Goal: Find specific page/section

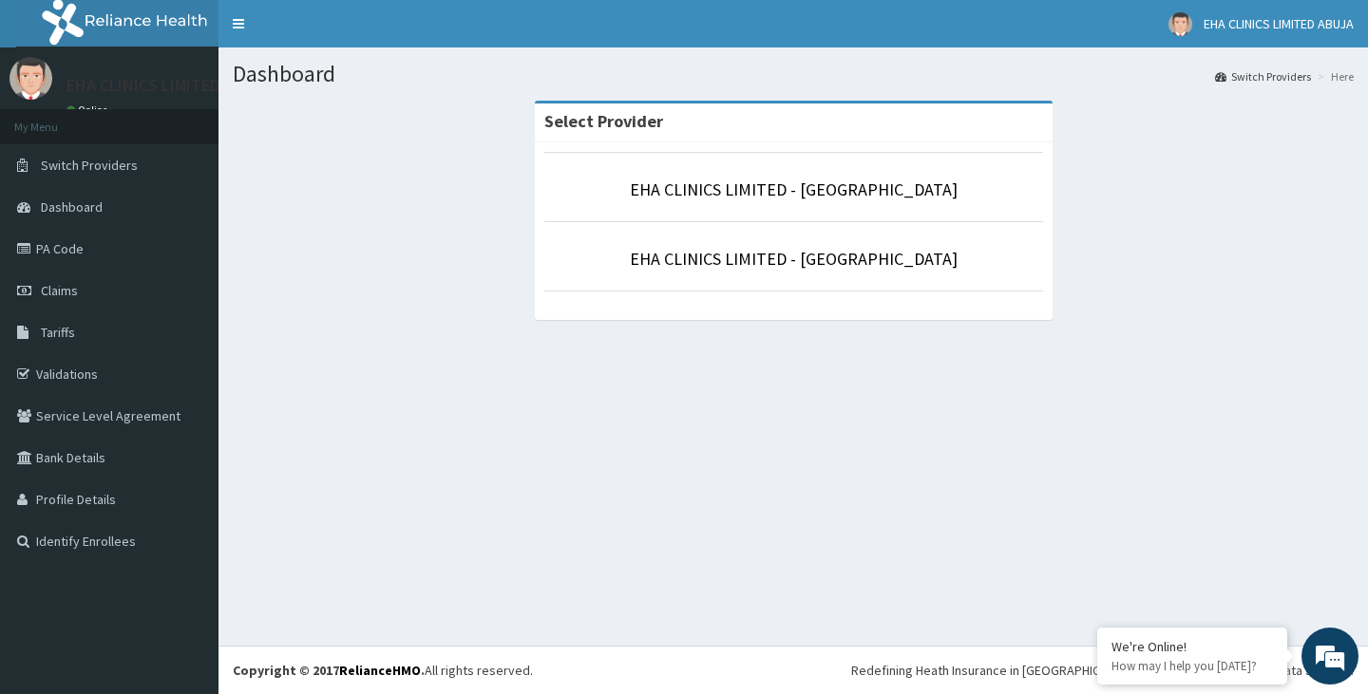
click at [907, 200] on p "EHA CLINICS LIMITED - [GEOGRAPHIC_DATA]" at bounding box center [793, 190] width 499 height 25
click at [853, 192] on link "EHA CLINICS LIMITED - [GEOGRAPHIC_DATA]" at bounding box center [794, 190] width 328 height 22
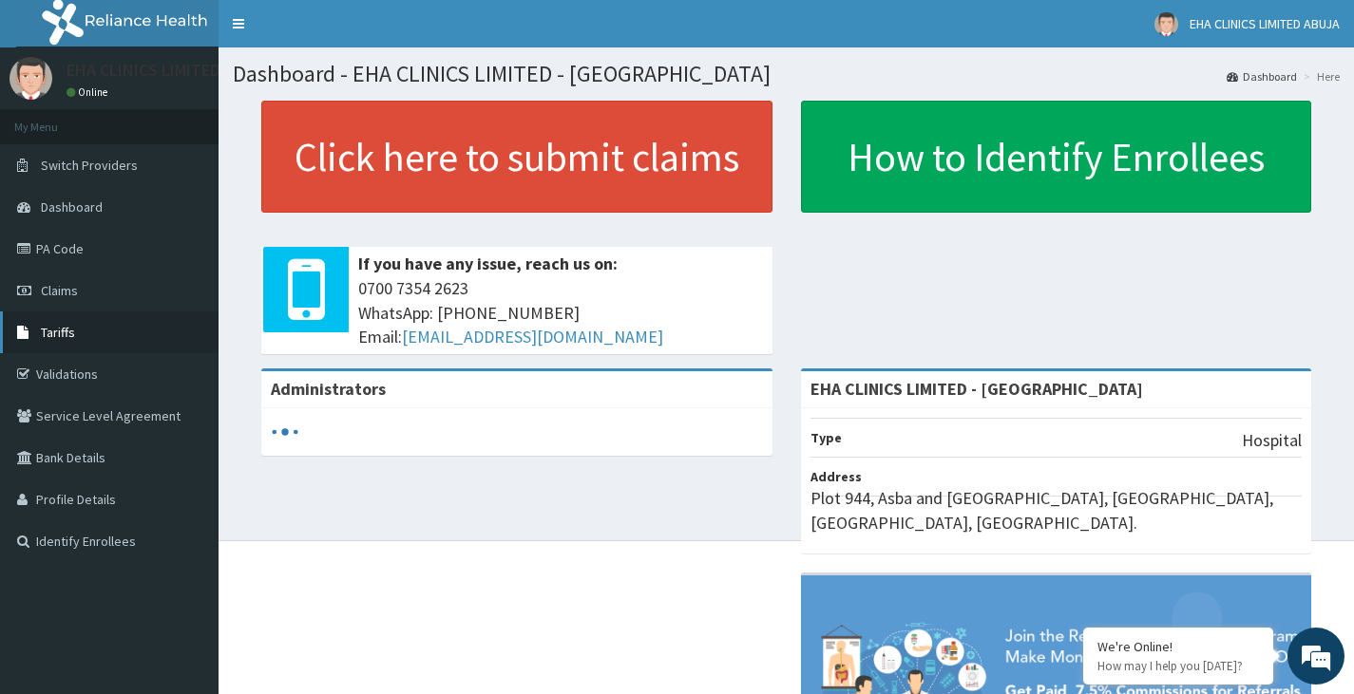
click at [97, 336] on link "Tariffs" at bounding box center [109, 333] width 219 height 42
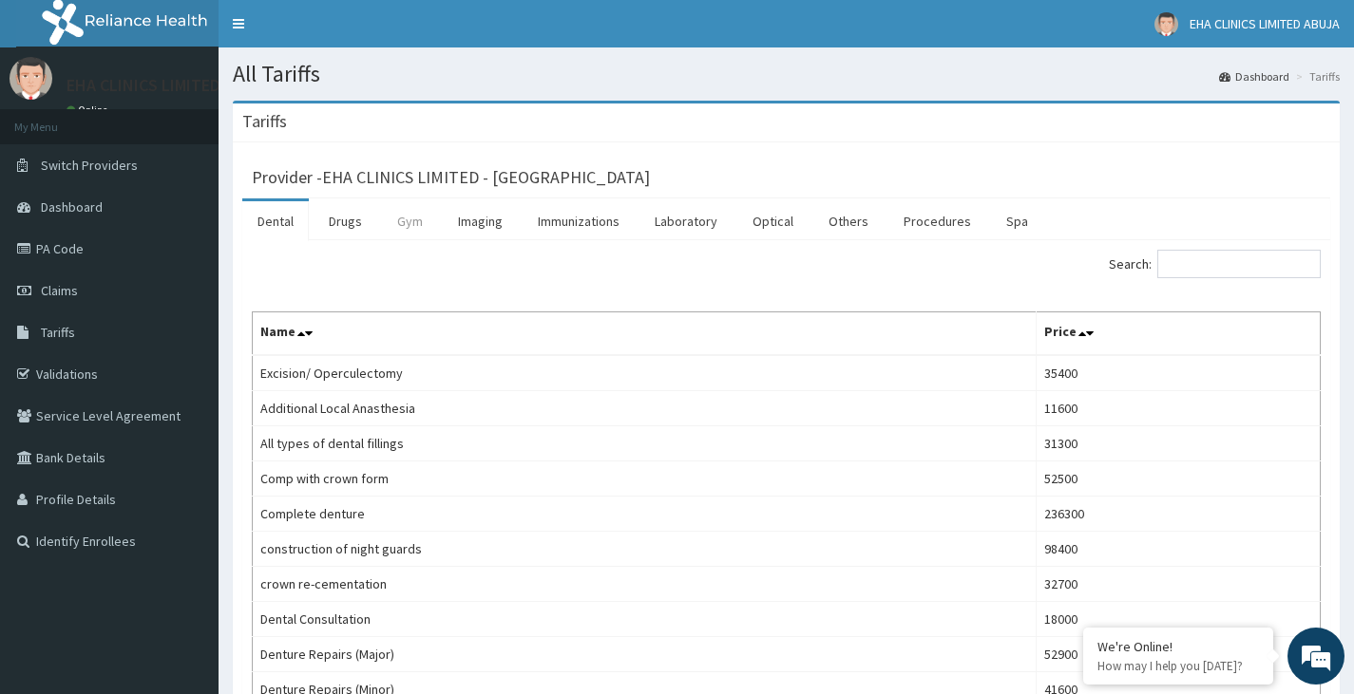
drag, startPoint x: 345, startPoint y: 221, endPoint x: 386, endPoint y: 215, distance: 41.4
click at [345, 221] on link "Drugs" at bounding box center [346, 221] width 64 height 40
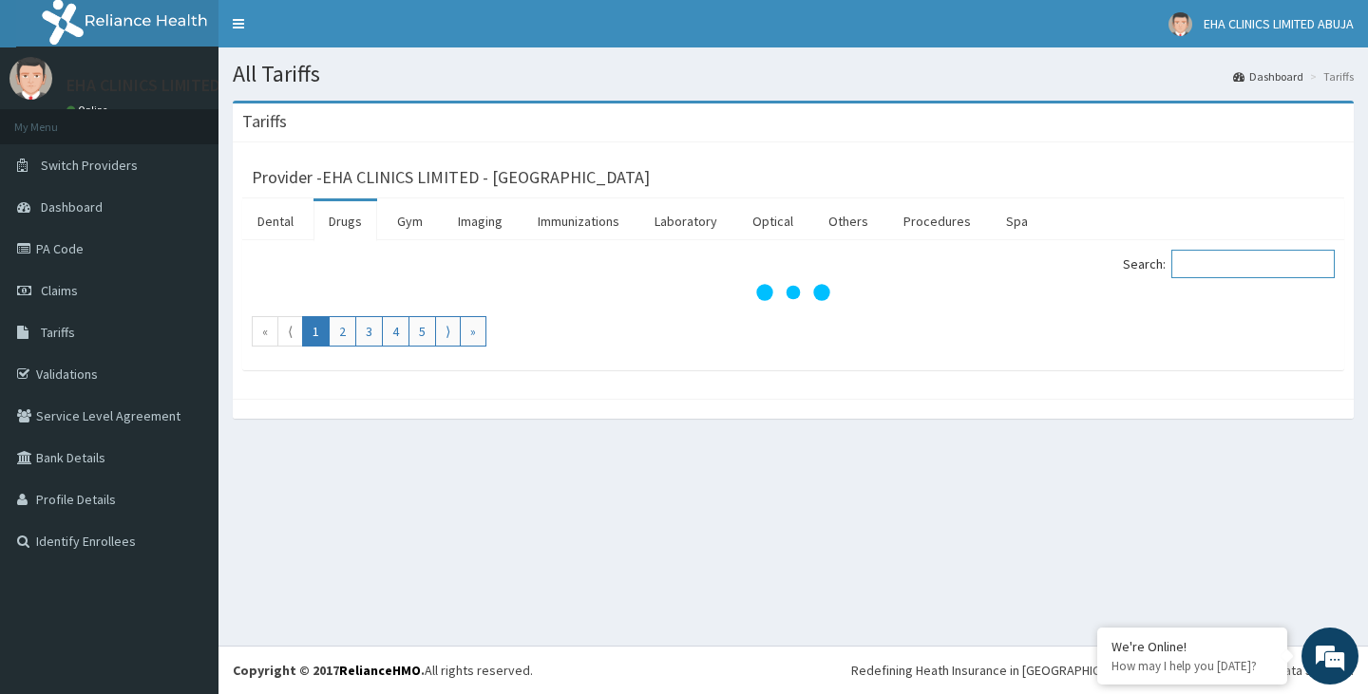
click at [1217, 264] on input "Search:" at bounding box center [1252, 264] width 163 height 29
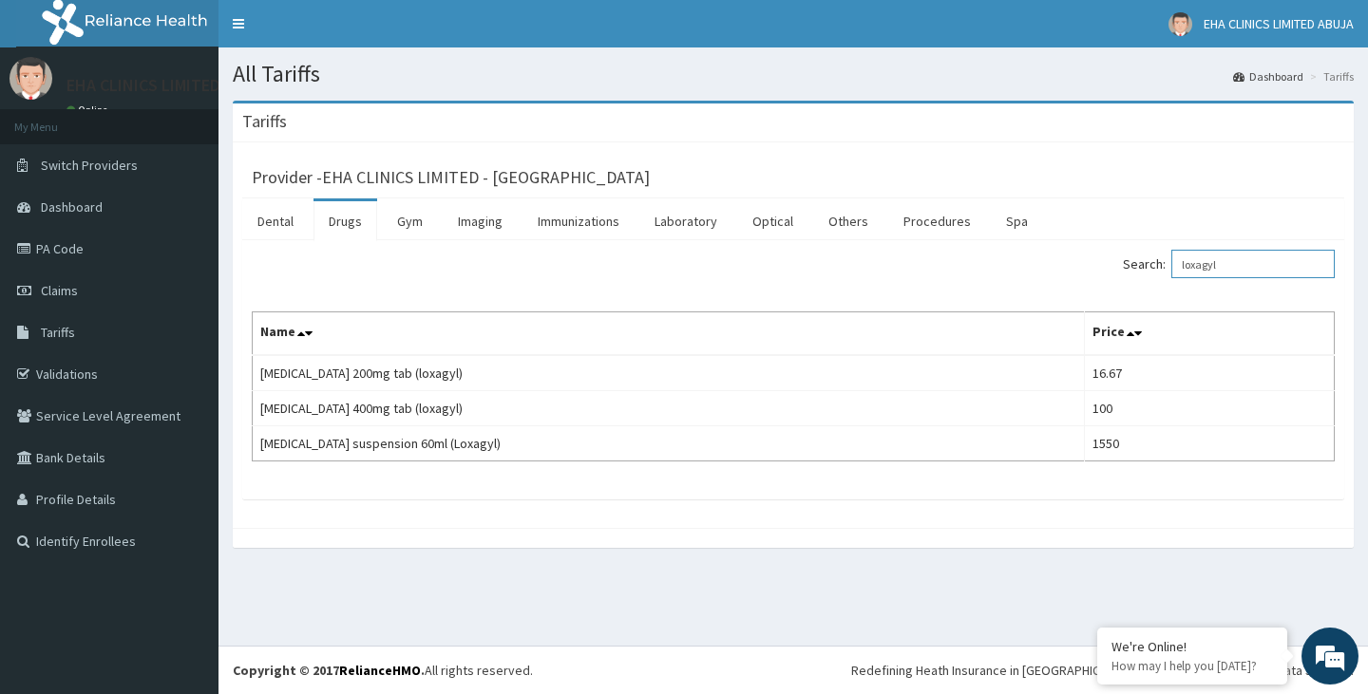
click at [1207, 259] on input "loxagyl" at bounding box center [1252, 264] width 163 height 29
click at [1223, 257] on input "emmox" at bounding box center [1252, 264] width 163 height 29
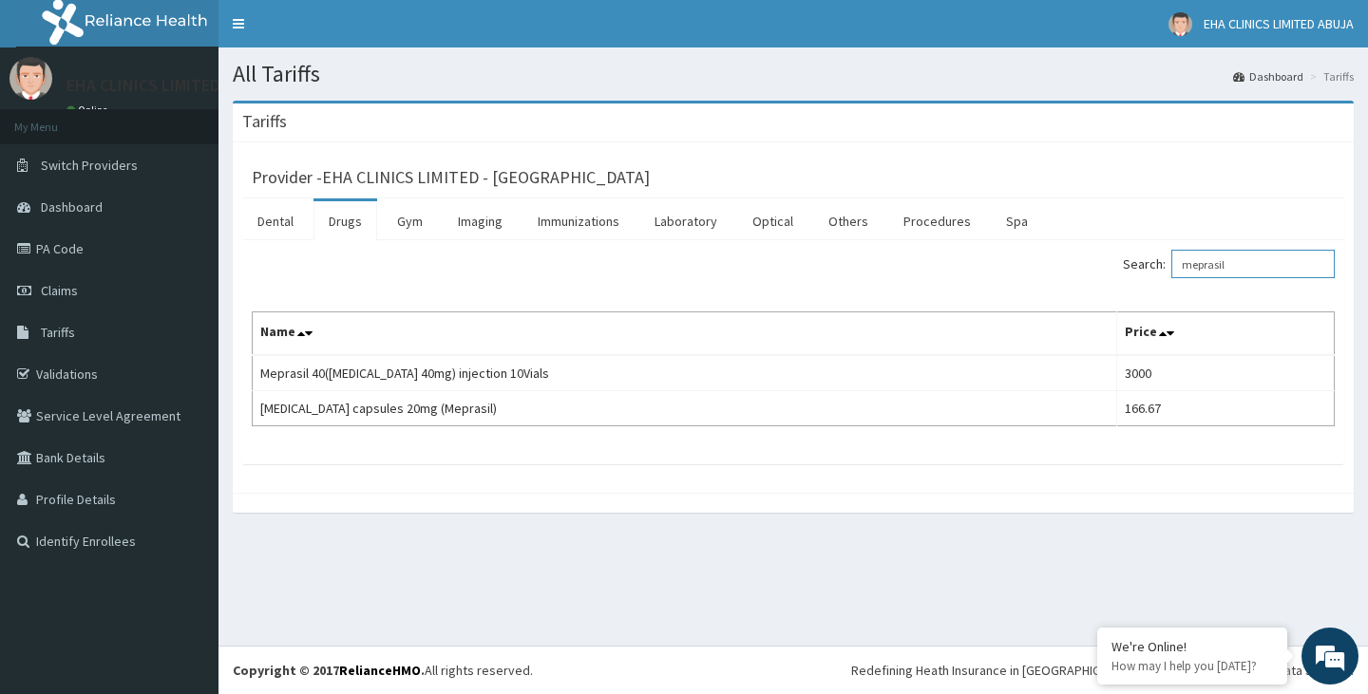
type input "meprasil"
